Goal: Answer question/provide support

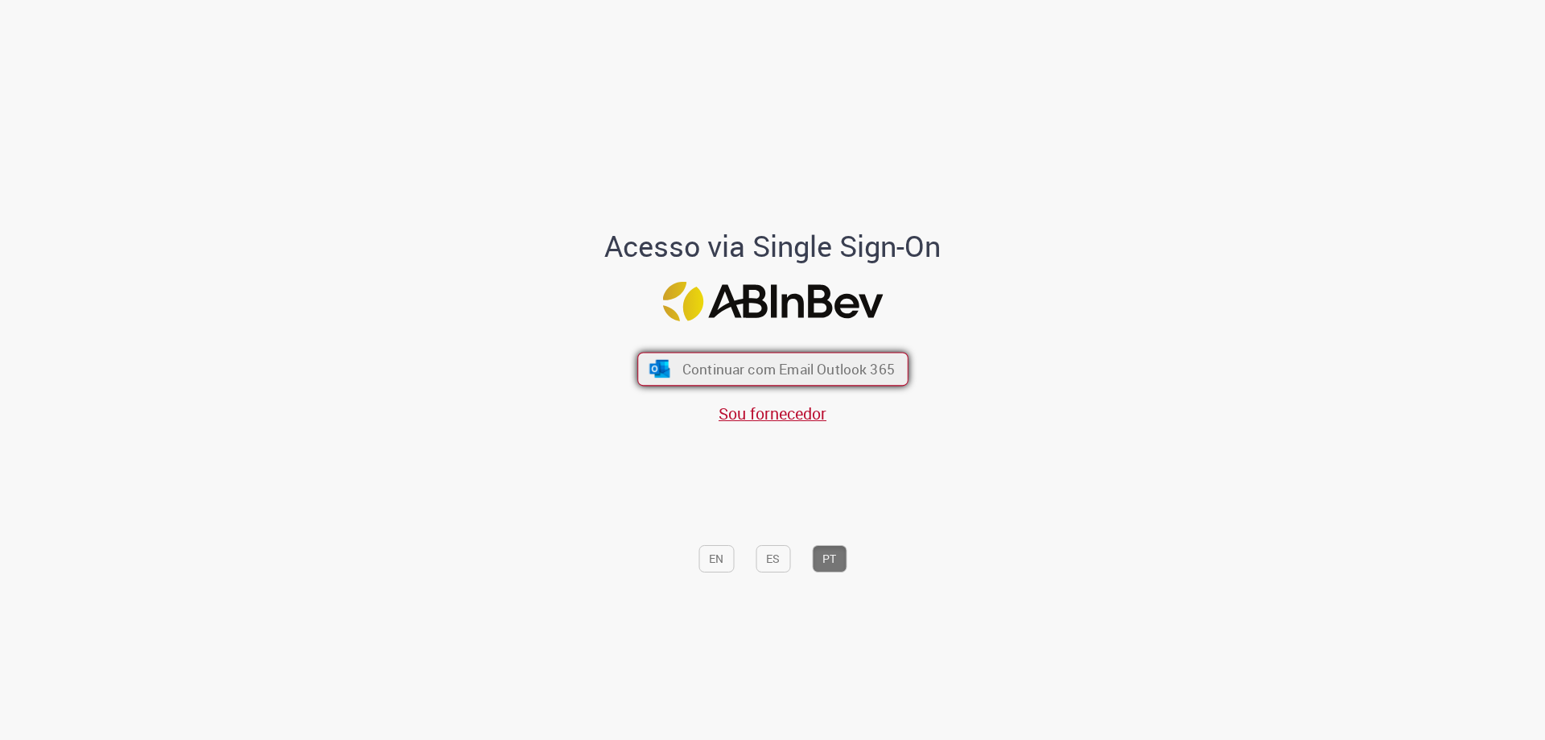
click at [735, 369] on span "Continuar com Email Outlook 365" at bounding box center [788, 369] width 212 height 19
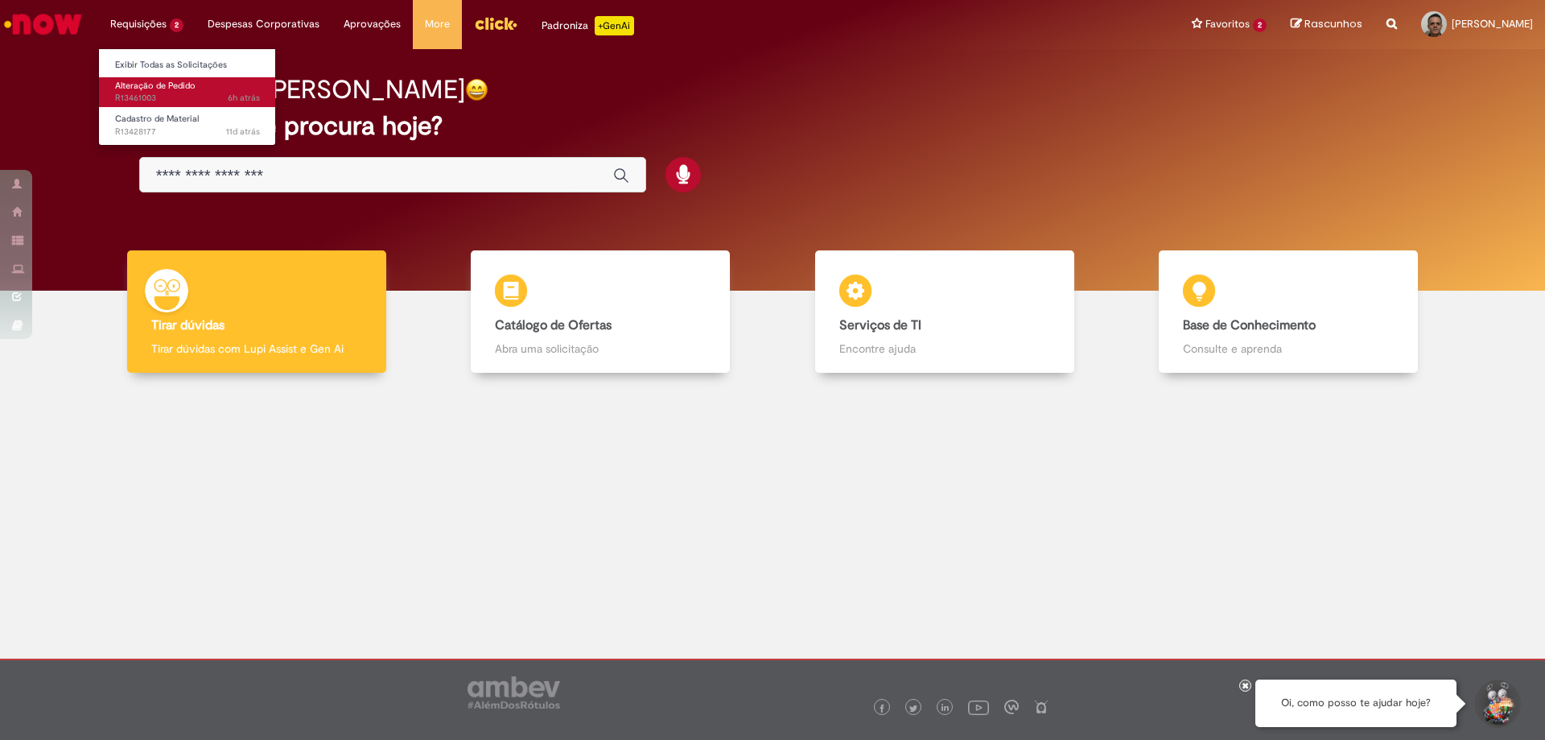
click at [167, 87] on span "Alteração de Pedido" at bounding box center [155, 86] width 80 height 12
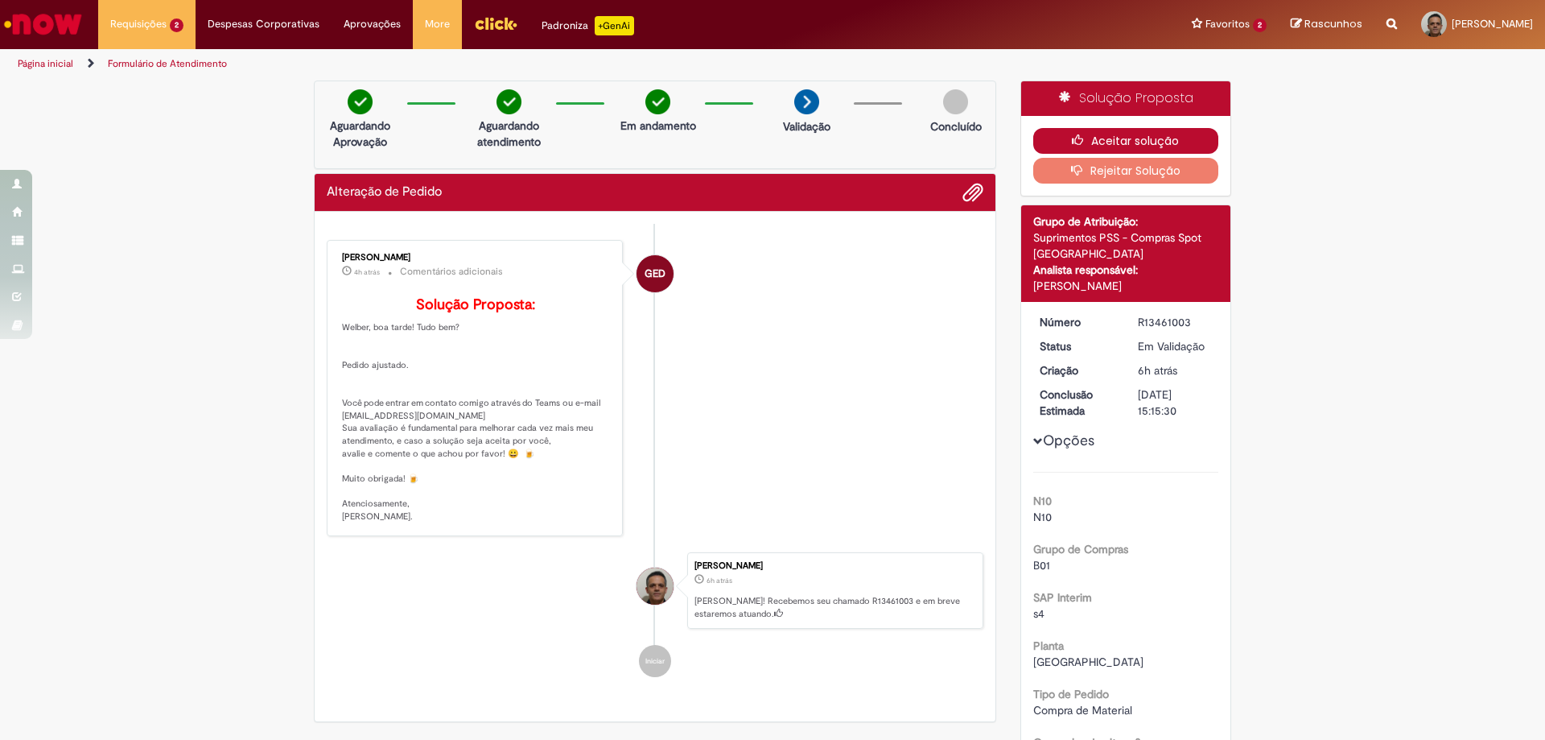
click at [1141, 138] on button "Aceitar solução" at bounding box center [1126, 141] width 186 height 26
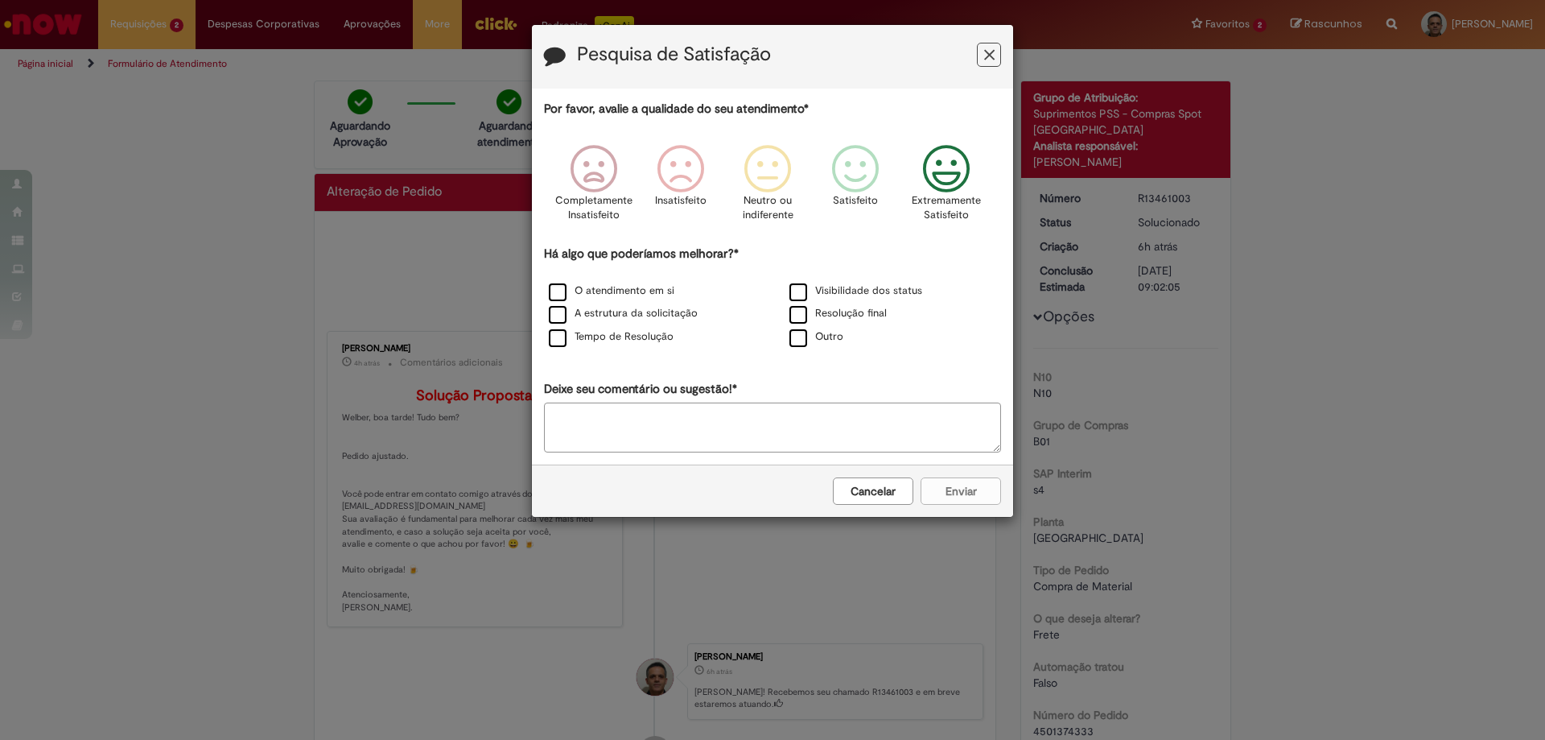
click at [946, 182] on icon "Feedback" at bounding box center [947, 169] width 60 height 48
click at [823, 316] on label "Resolução final" at bounding box center [838, 313] width 97 height 15
click at [971, 489] on button "Enviar" at bounding box center [961, 490] width 80 height 27
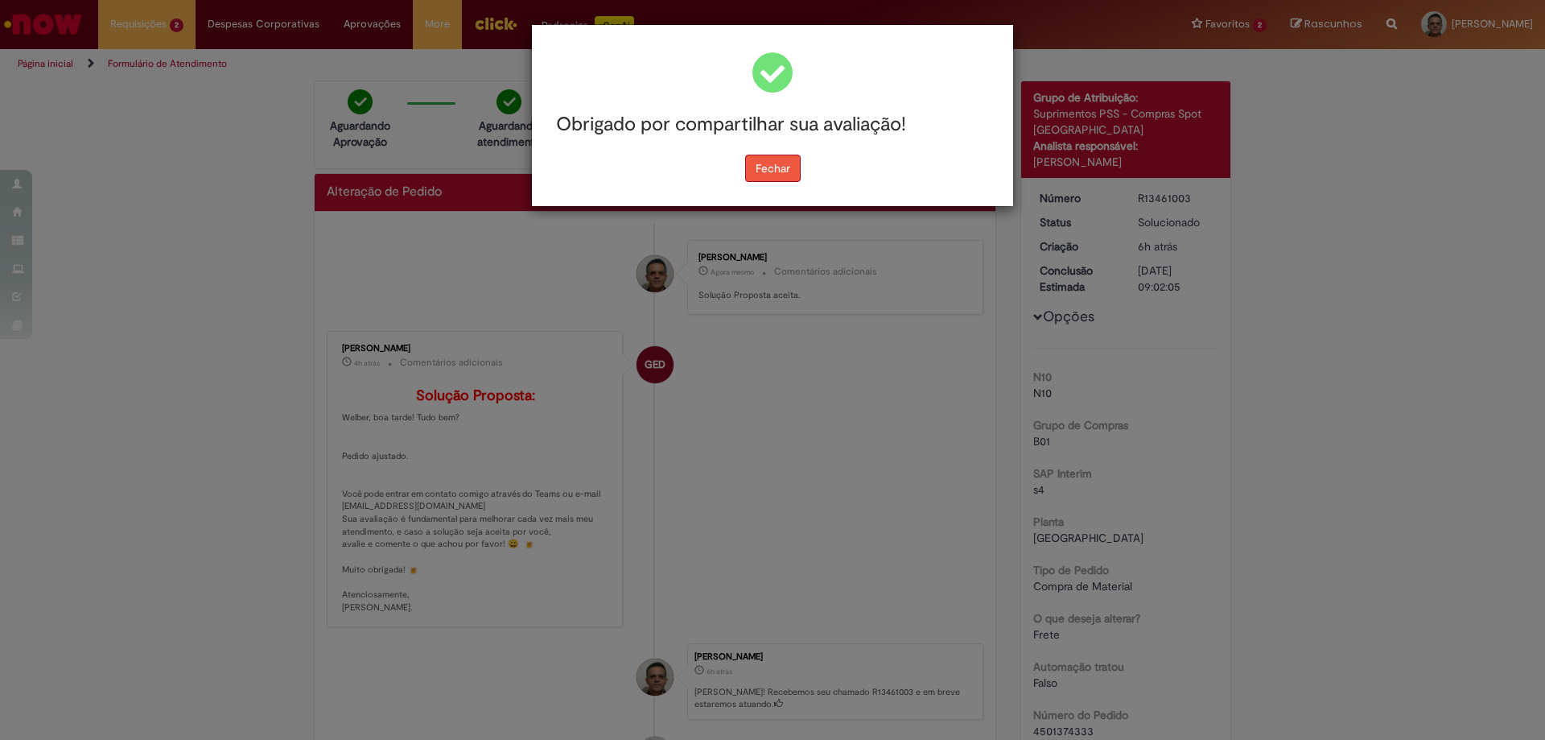
click at [784, 171] on button "Fechar" at bounding box center [773, 168] width 56 height 27
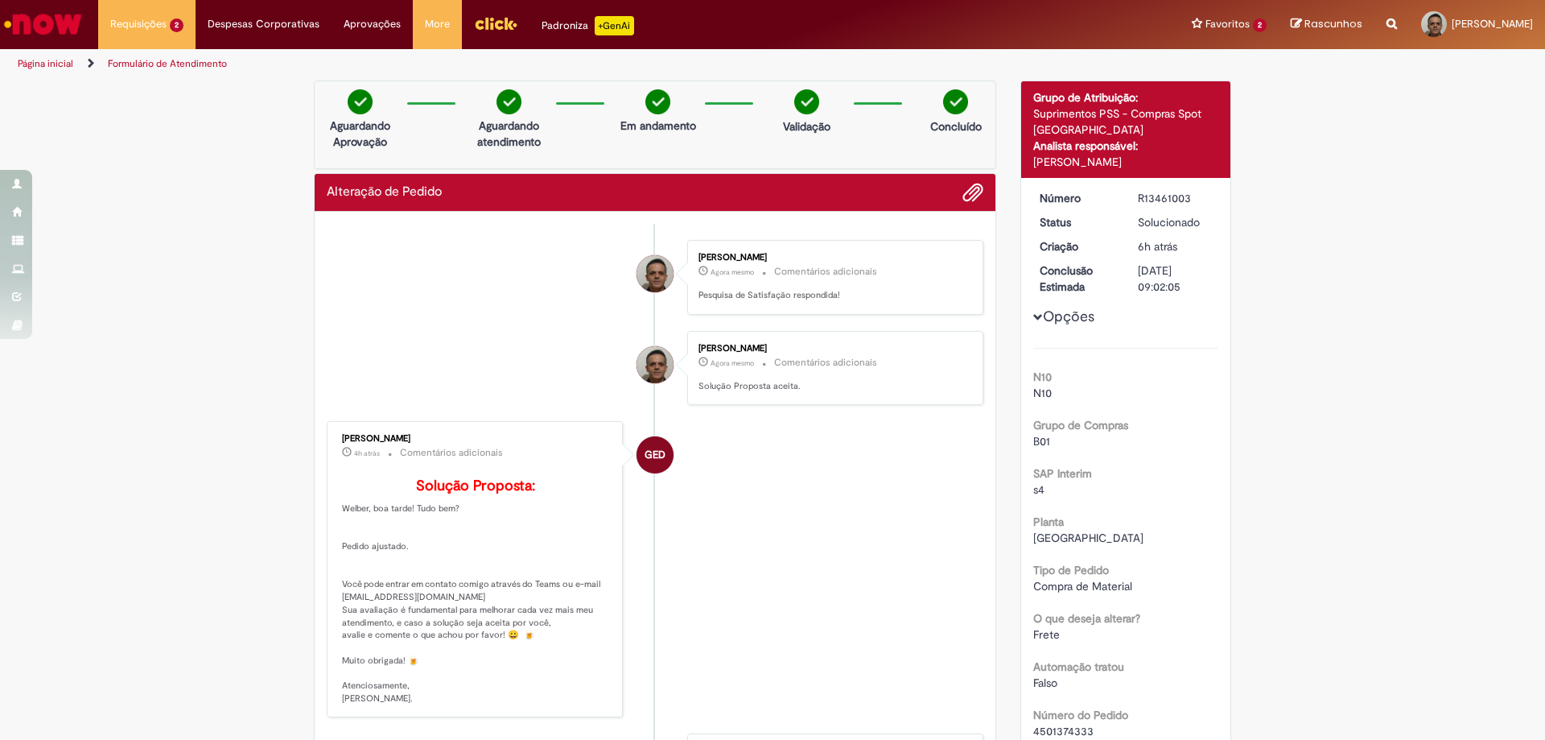
click at [46, 66] on link "Página inicial" at bounding box center [46, 63] width 56 height 13
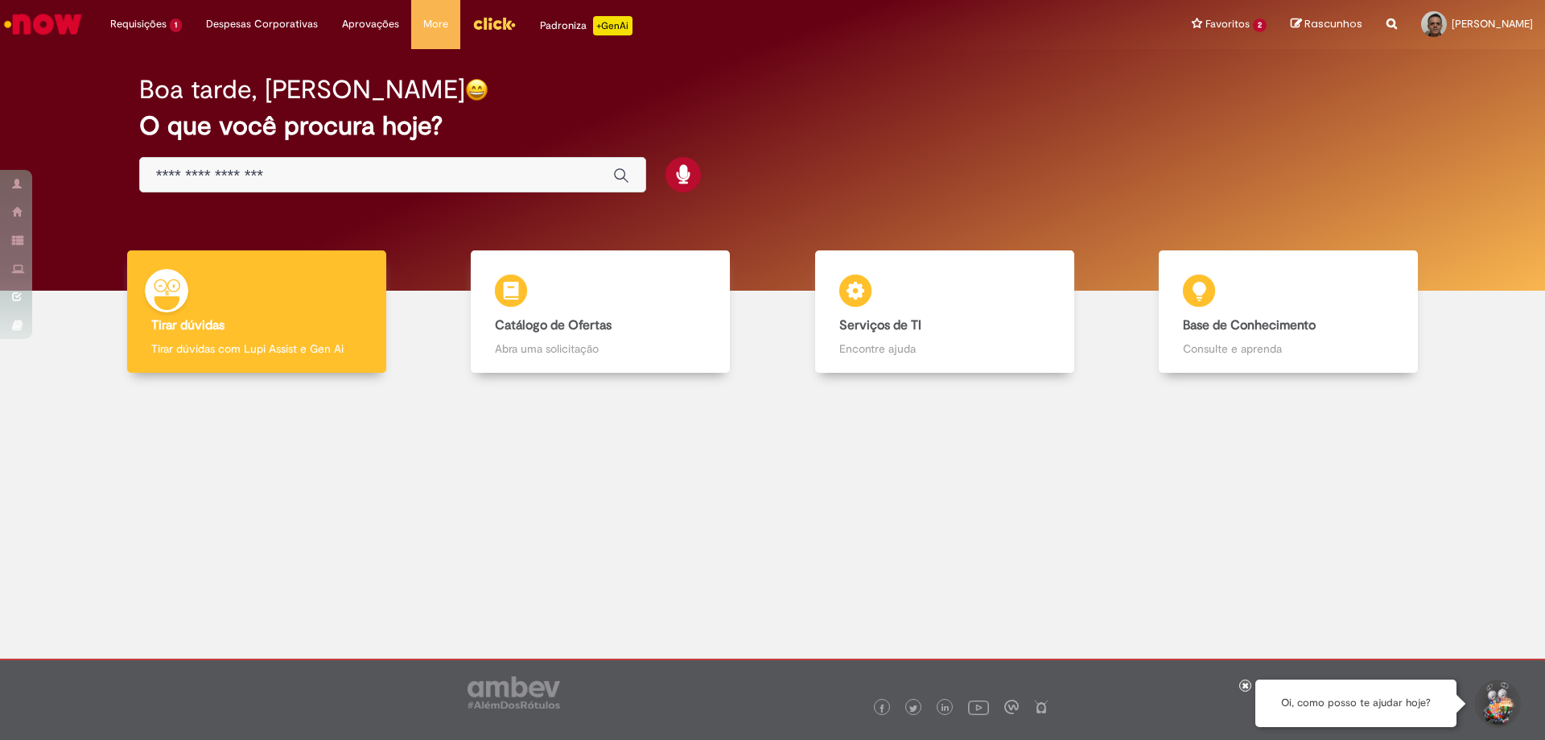
click at [484, 25] on img "Menu Cabeçalho" at bounding box center [493, 23] width 43 height 24
